Goal: Information Seeking & Learning: Learn about a topic

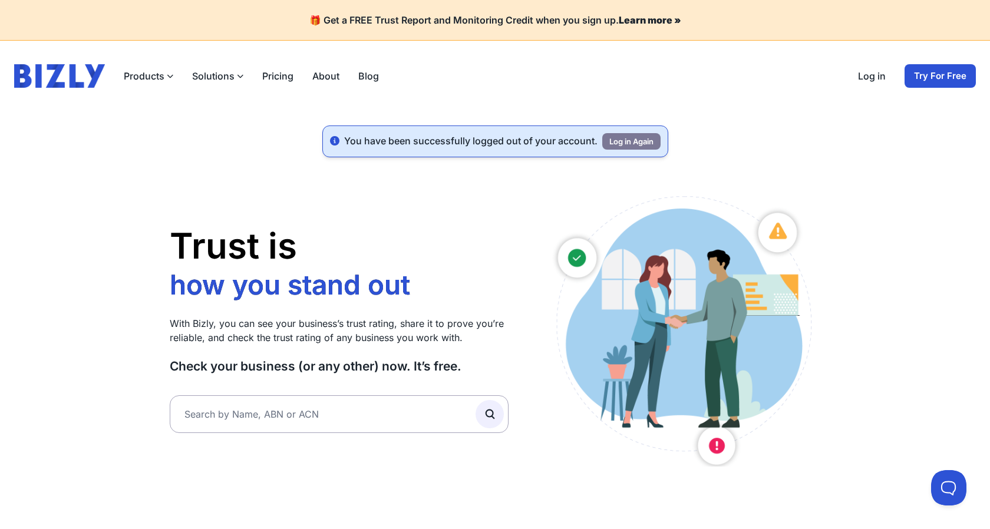
click at [93, 168] on ul "You have been successfully logged out of your account. Log in Again" at bounding box center [495, 141] width 990 height 60
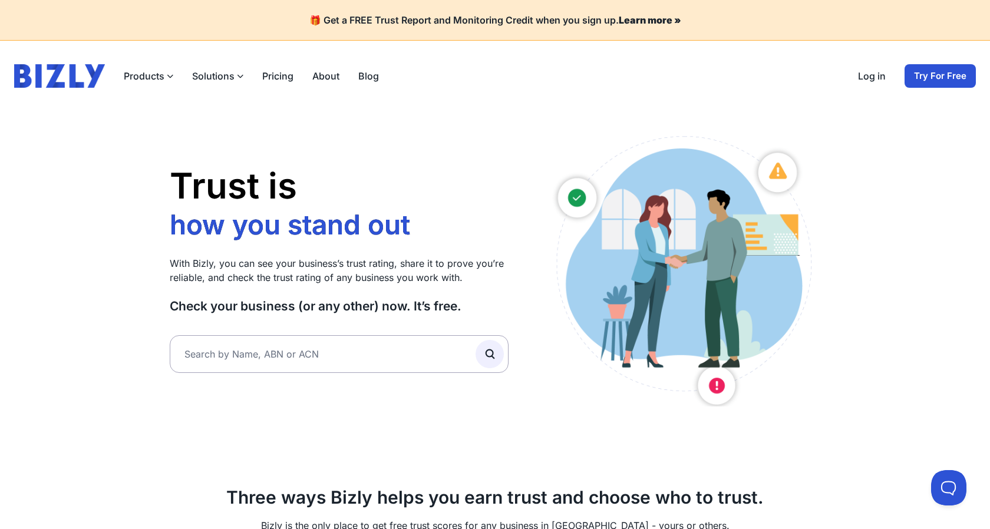
click at [880, 77] on link "Log in" at bounding box center [872, 76] width 28 height 14
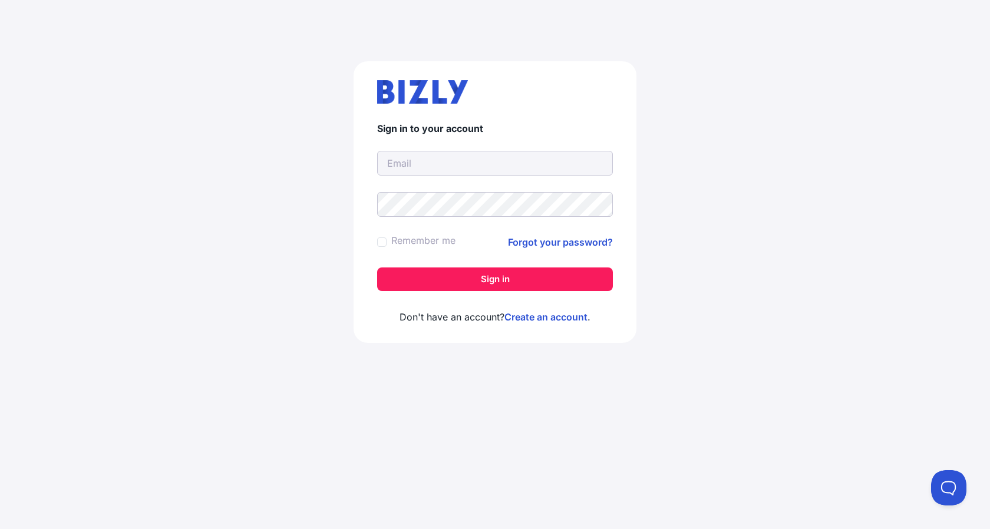
type input "[PERSON_NAME][EMAIL_ADDRESS][DOMAIN_NAME]"
click at [465, 277] on button "Sign in" at bounding box center [495, 279] width 236 height 24
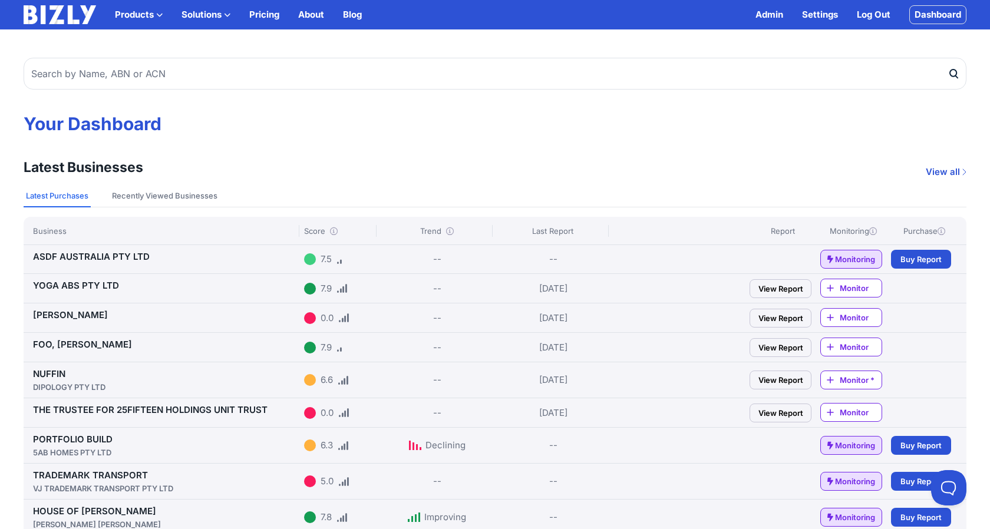
click at [788, 290] on link "View Report" at bounding box center [780, 288] width 62 height 19
click at [100, 258] on link "ASDF AUSTRALIA PTY LTD" at bounding box center [91, 256] width 117 height 11
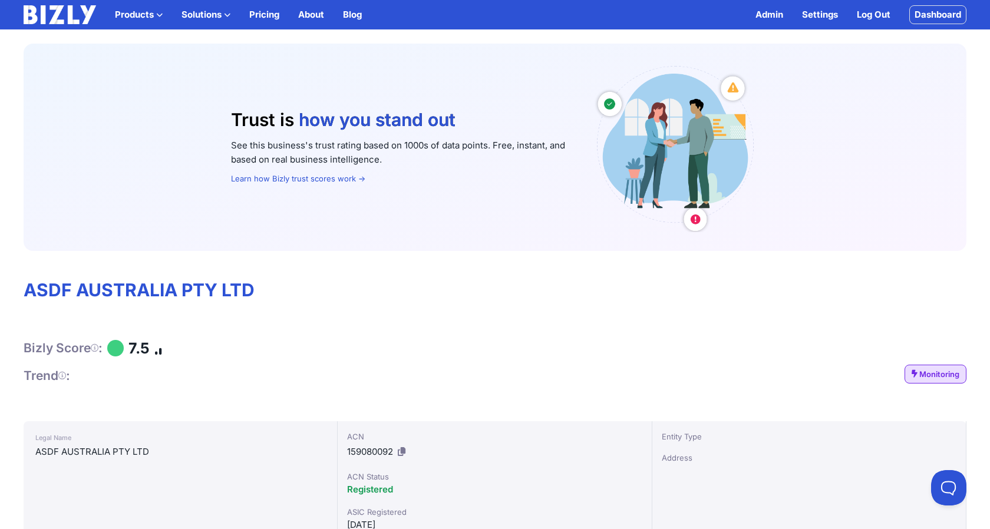
drag, startPoint x: 48, startPoint y: 344, endPoint x: 16, endPoint y: 344, distance: 32.4
